Goal: Task Accomplishment & Management: Check status

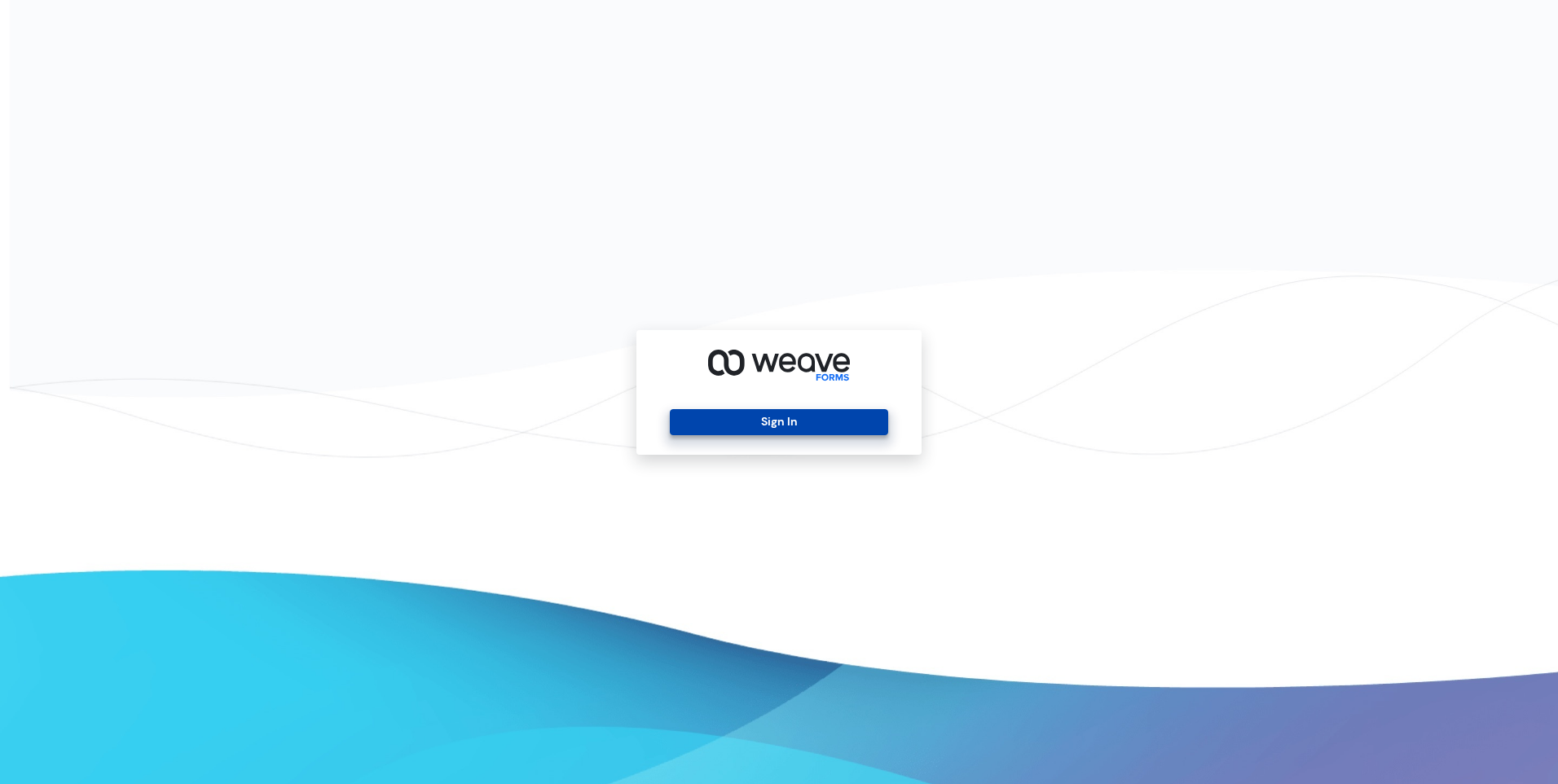
click at [779, 431] on button "Sign In" at bounding box center [779, 422] width 217 height 26
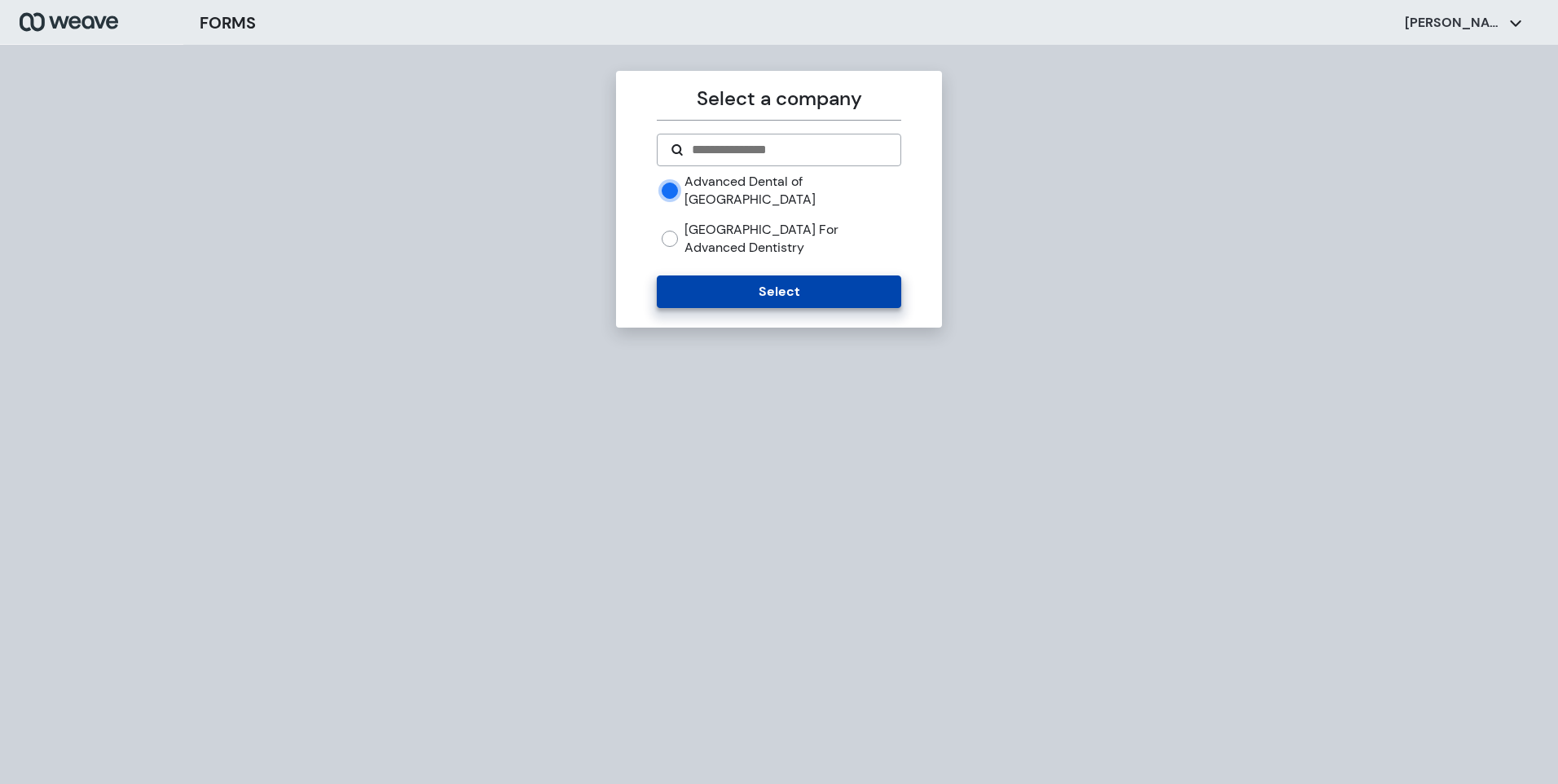
click at [752, 276] on button "Select" at bounding box center [779, 291] width 244 height 33
